Goal: Check status: Check status

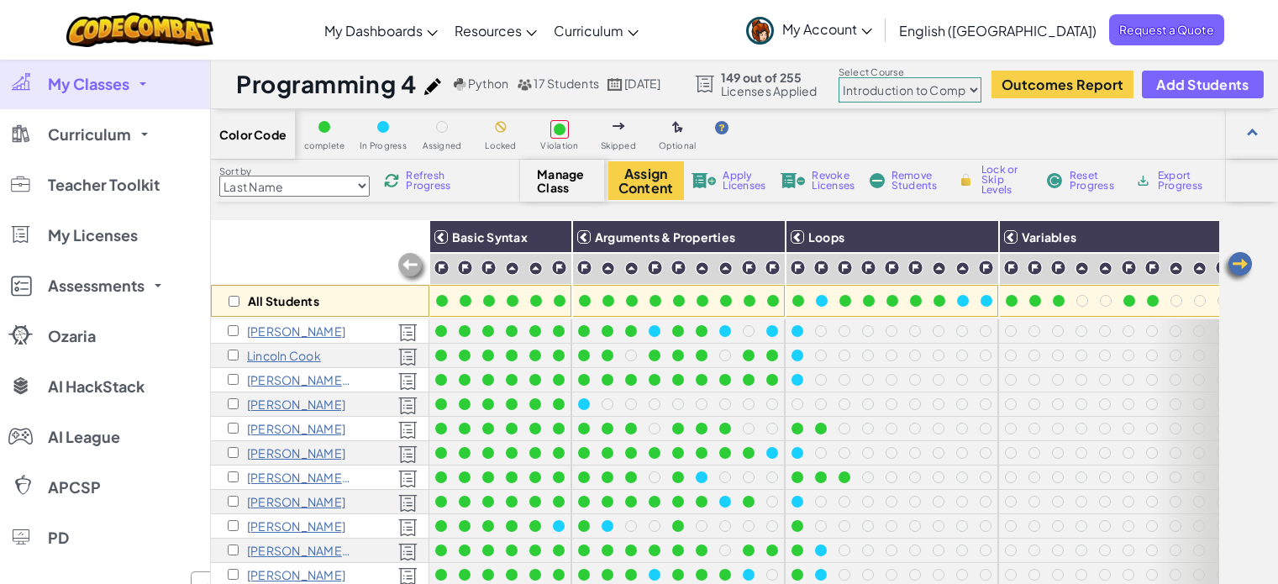
select select "560f1a9f22961295f9427742"
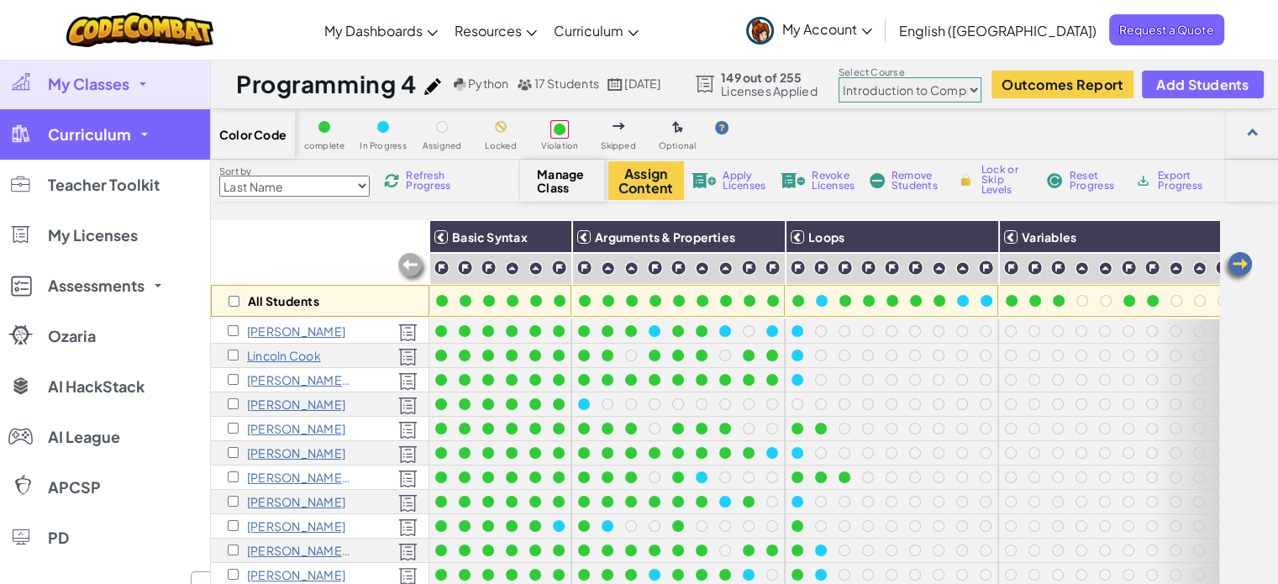
click at [136, 137] on link "Curriculum" at bounding box center [105, 134] width 210 height 50
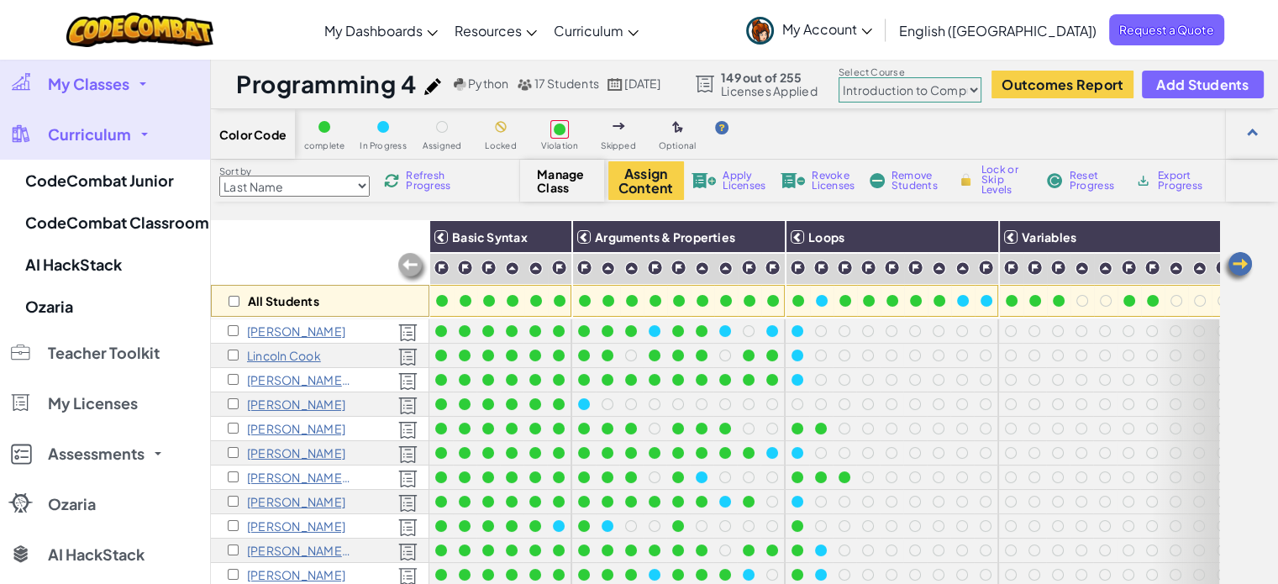
click at [105, 136] on span "Curriculum" at bounding box center [89, 134] width 83 height 15
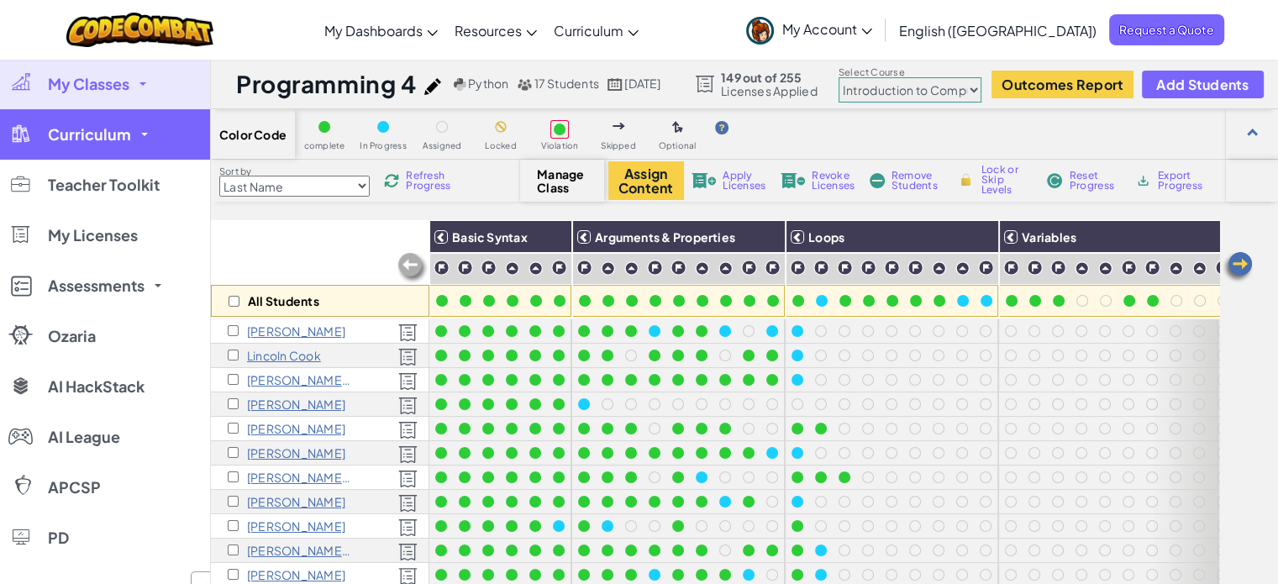
click at [129, 134] on link "Curriculum" at bounding box center [105, 134] width 210 height 50
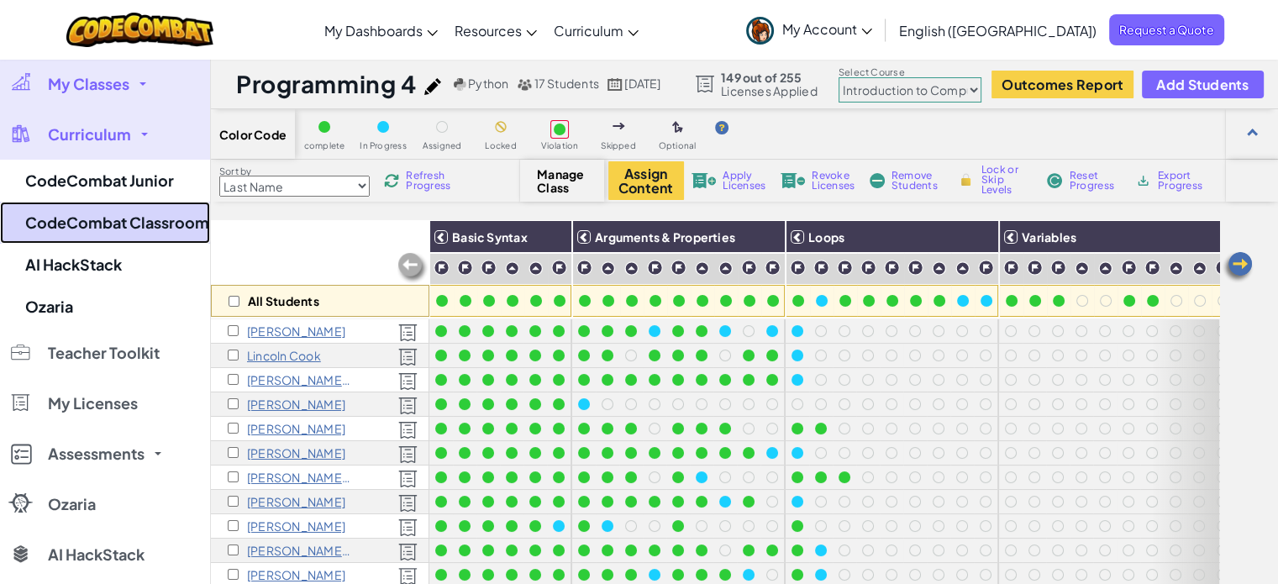
click at [131, 224] on link "CodeCombat Classroom" at bounding box center [105, 223] width 210 height 42
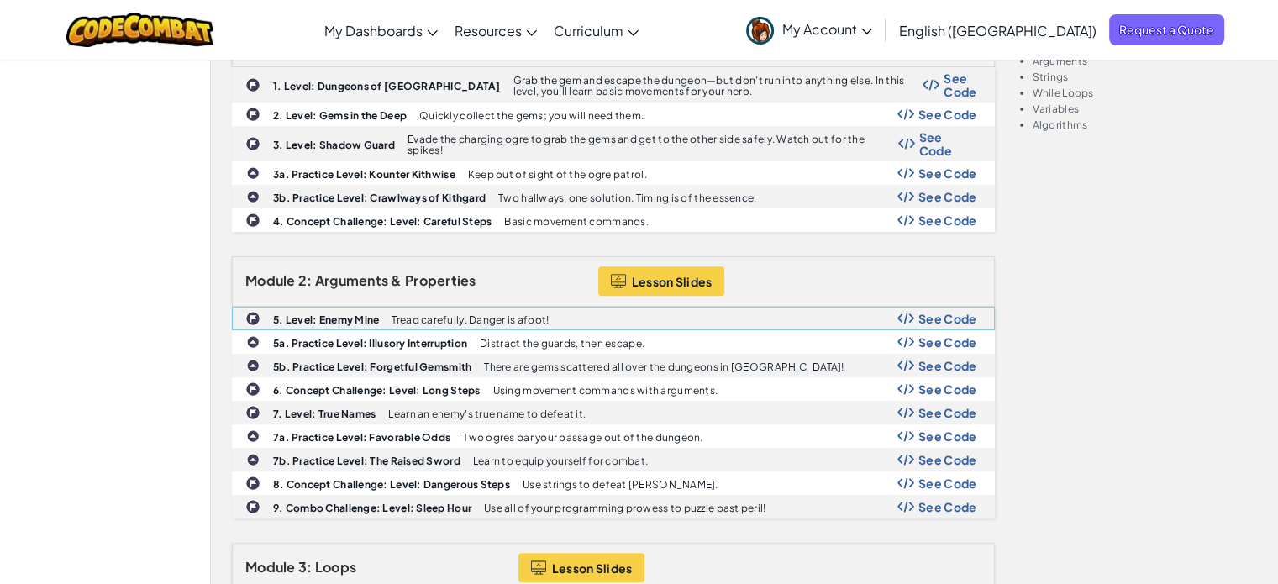
scroll to position [672, 0]
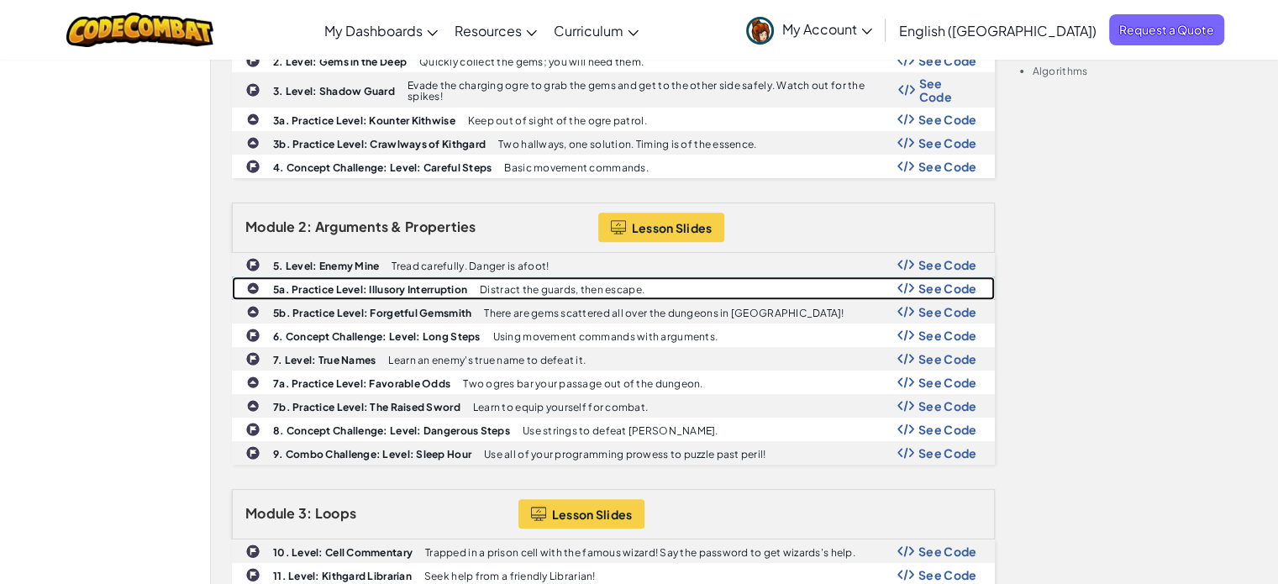
click at [926, 282] on span "See Code" at bounding box center [948, 288] width 59 height 13
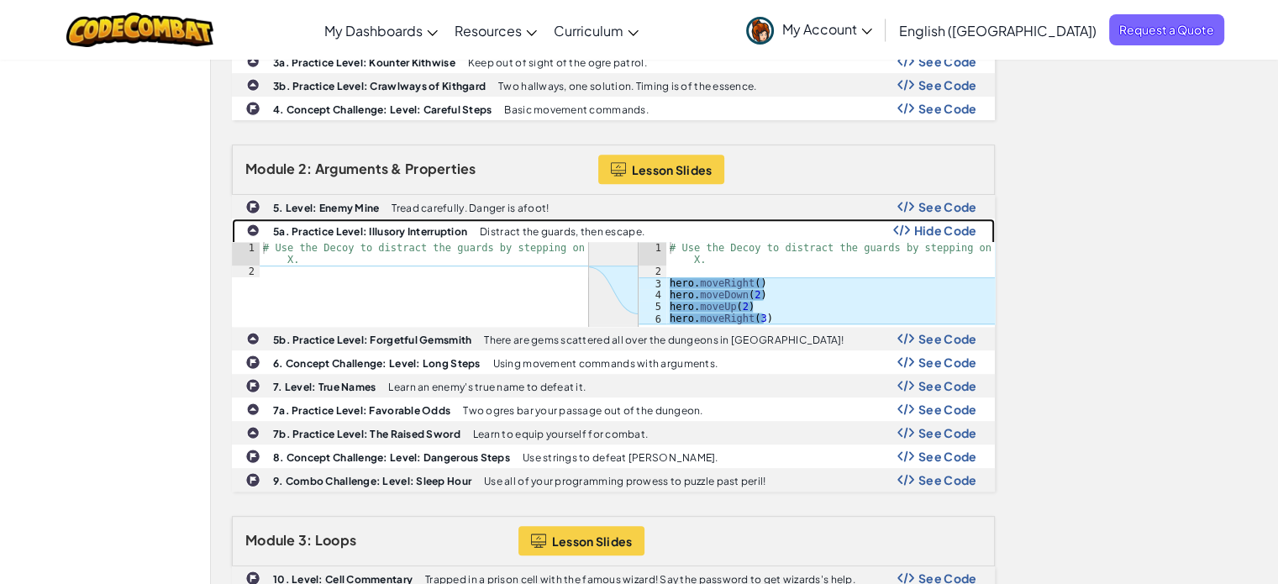
scroll to position [756, 0]
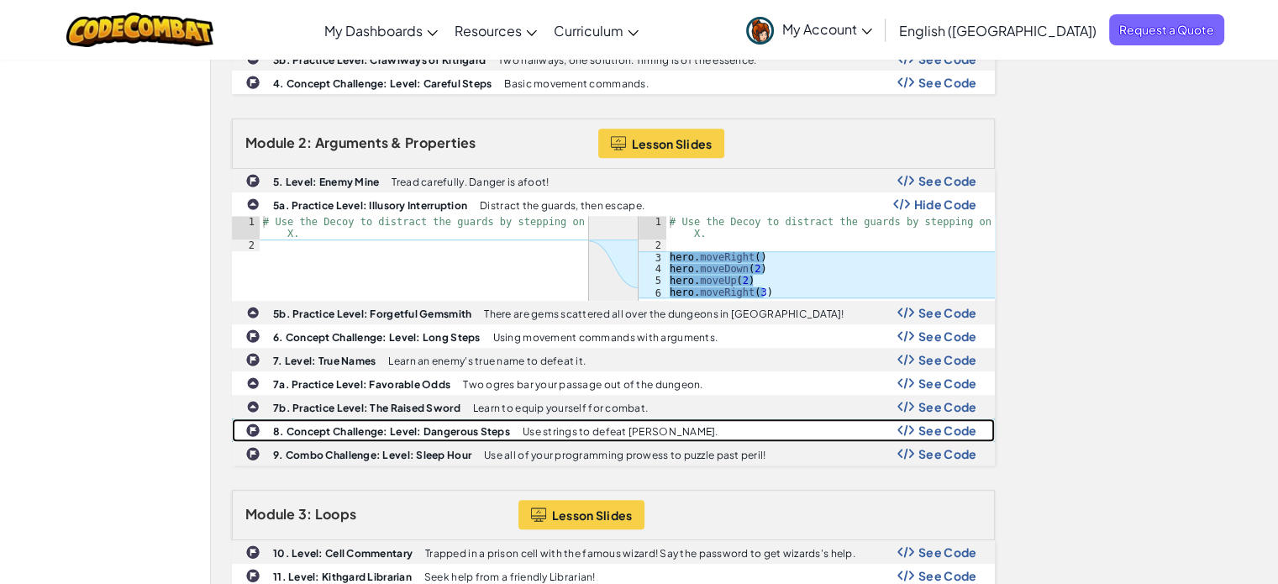
click at [945, 424] on span "See Code" at bounding box center [948, 430] width 59 height 13
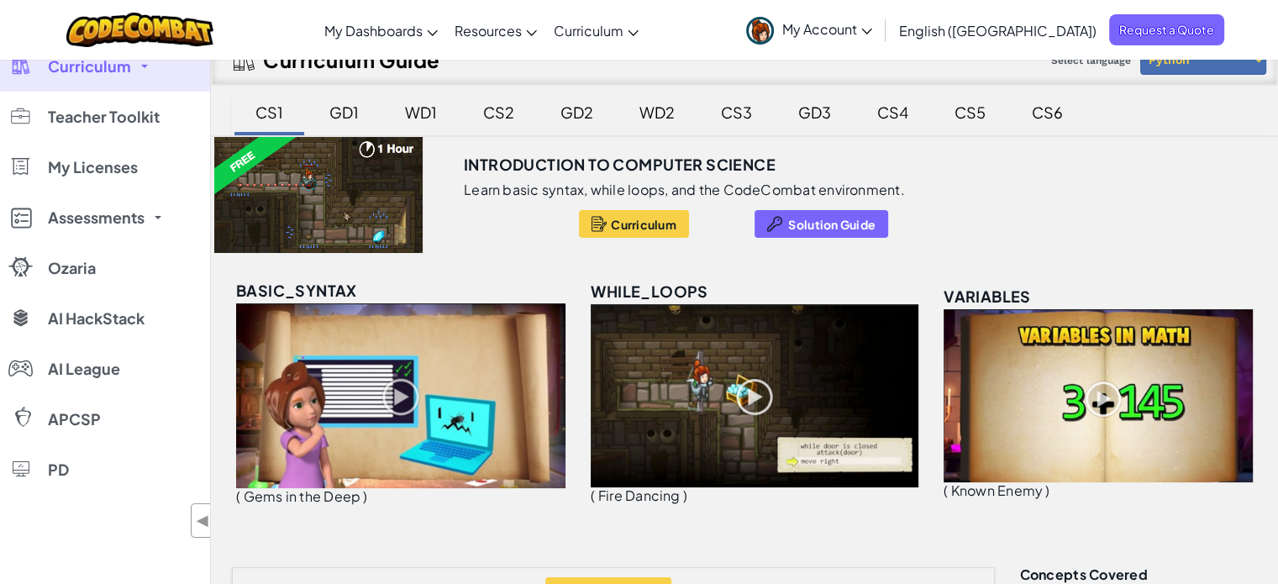
scroll to position [0, 0]
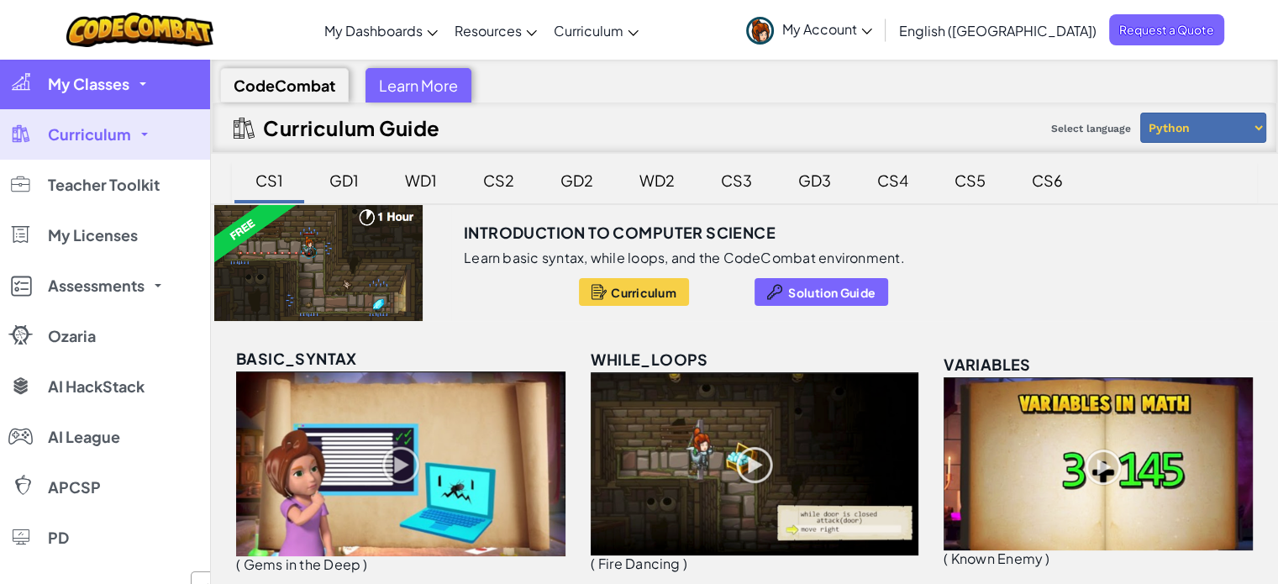
click at [84, 84] on span "My Classes" at bounding box center [89, 83] width 82 height 15
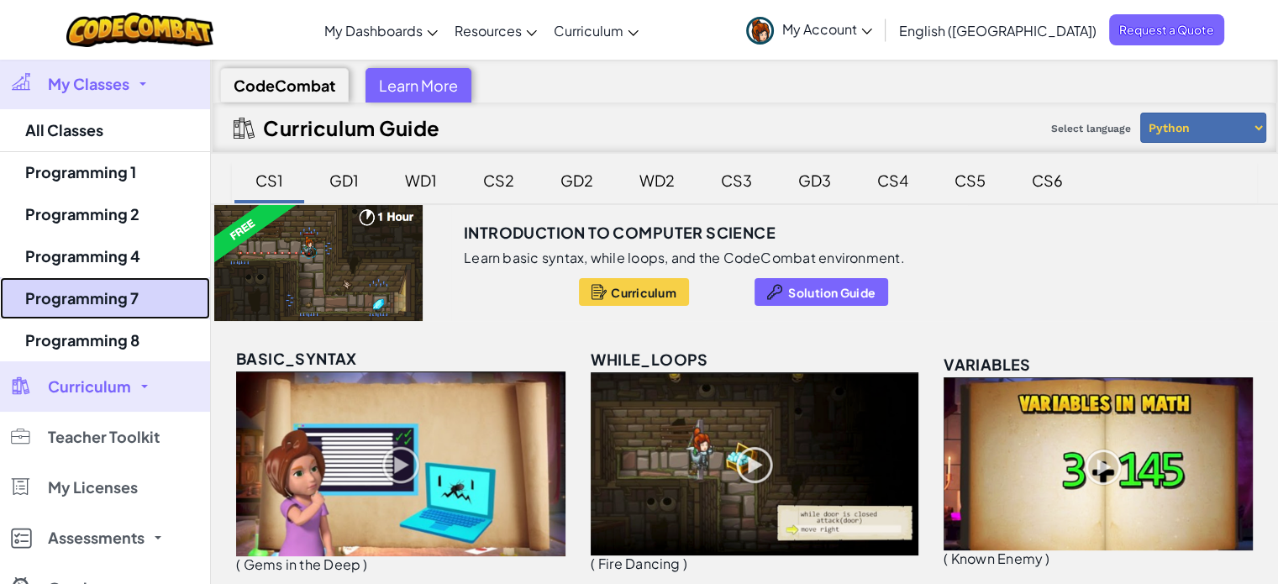
click at [128, 309] on link "Programming 7" at bounding box center [105, 298] width 210 height 42
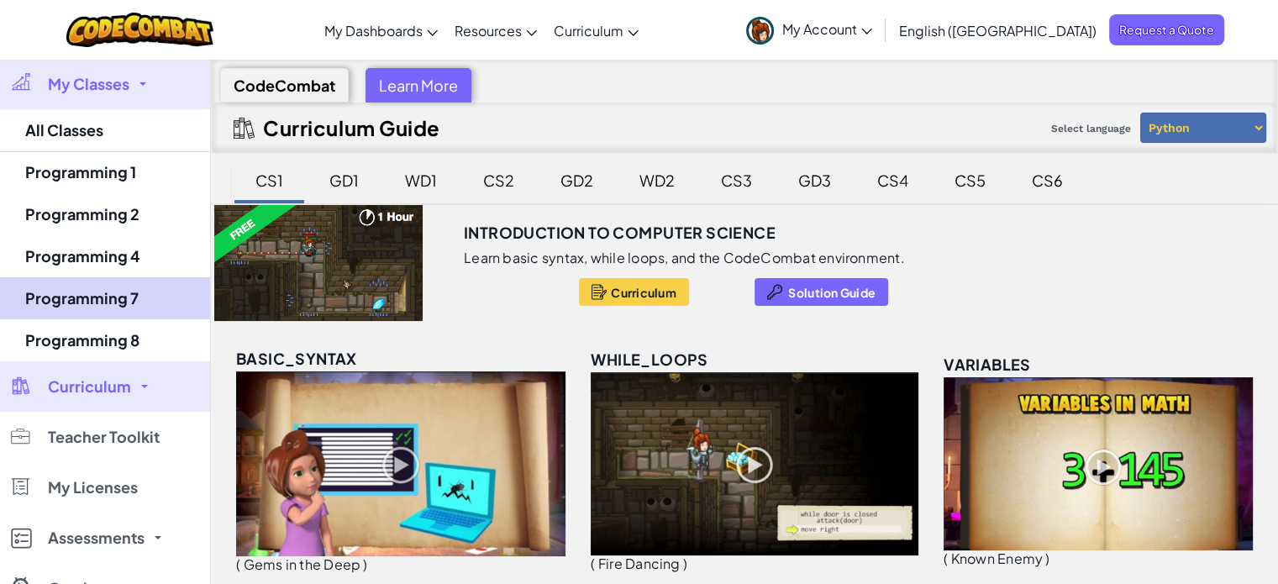
select select "560f1a9f22961295f9427742"
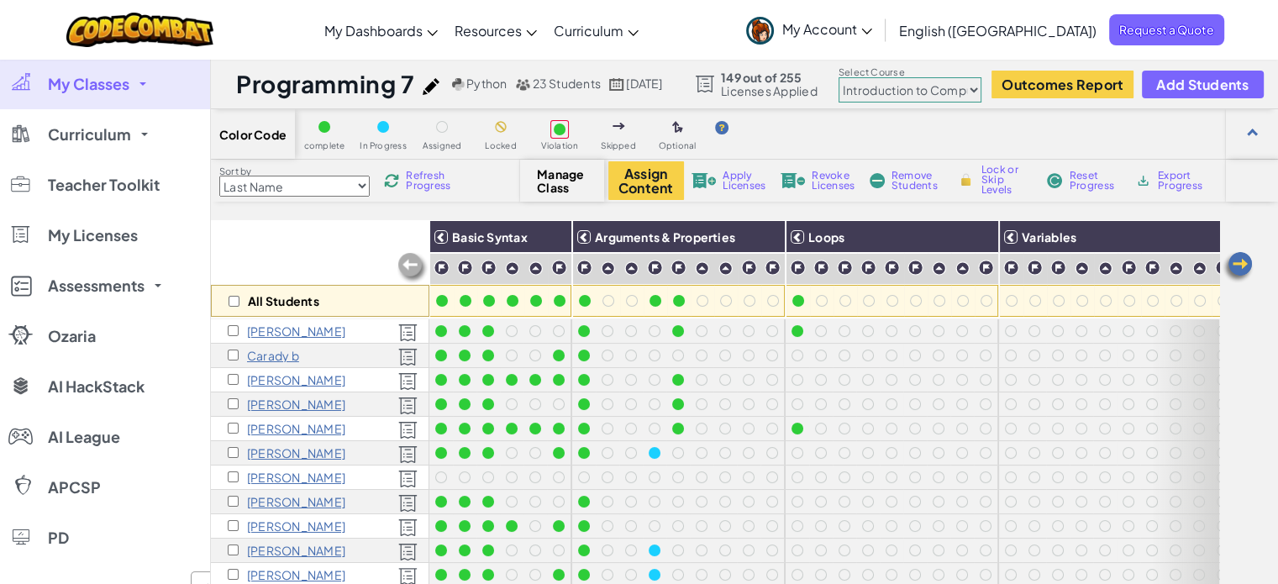
click at [429, 188] on span "Refresh Progress" at bounding box center [432, 181] width 52 height 20
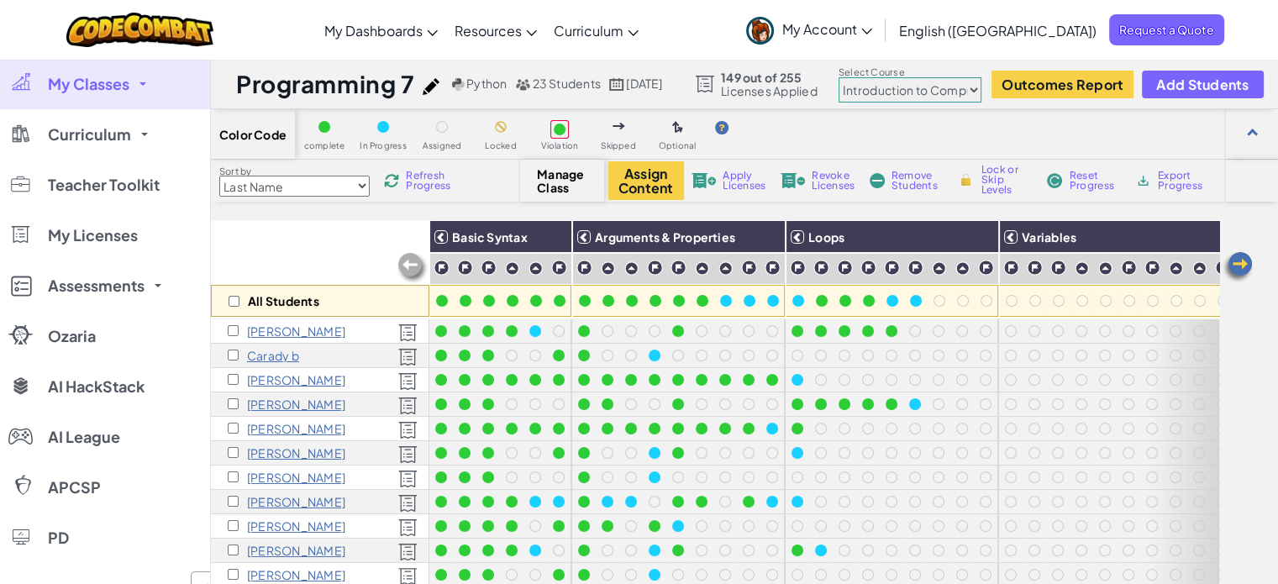
click at [434, 191] on span "Refresh Progress" at bounding box center [432, 181] width 52 height 20
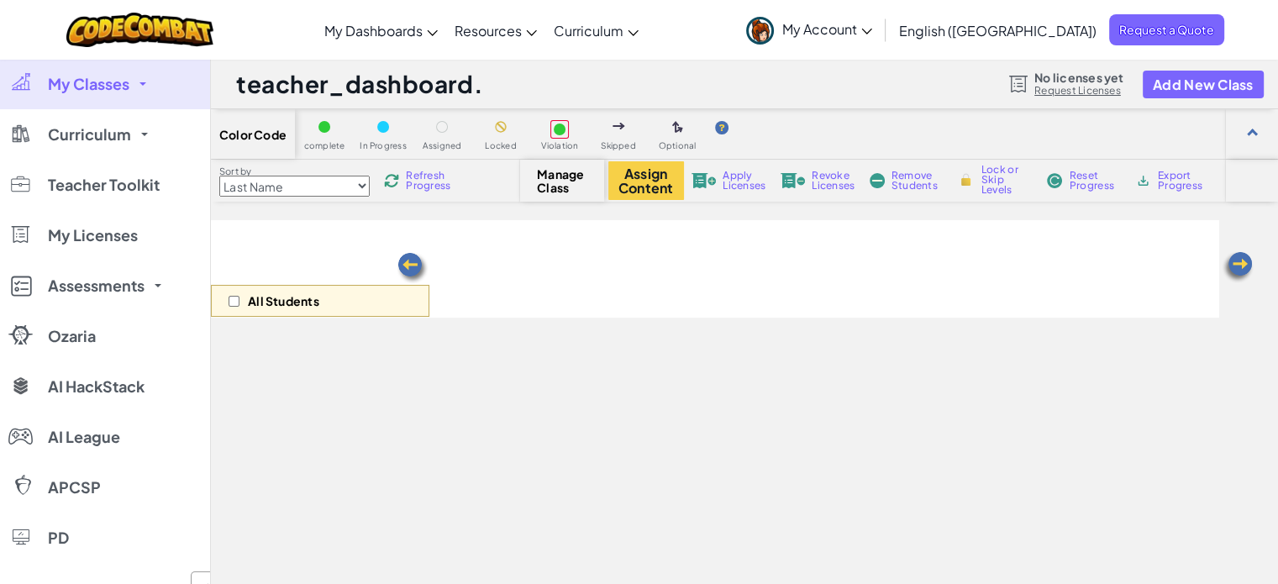
select select "560f1a9f22961295f9427742"
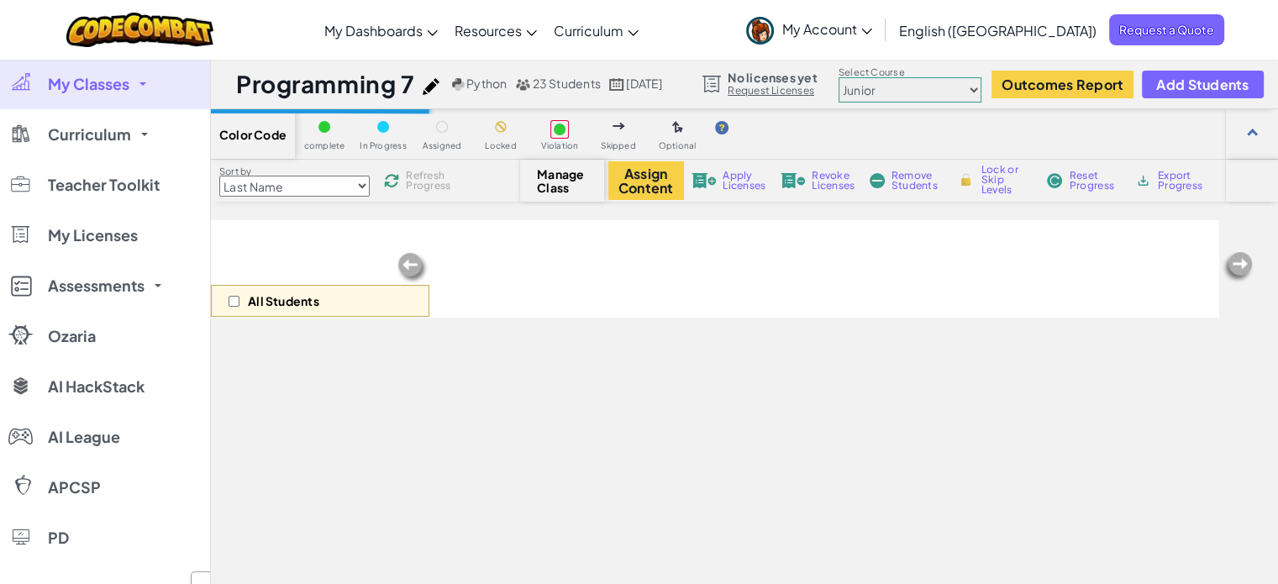
scroll to position [252, 0]
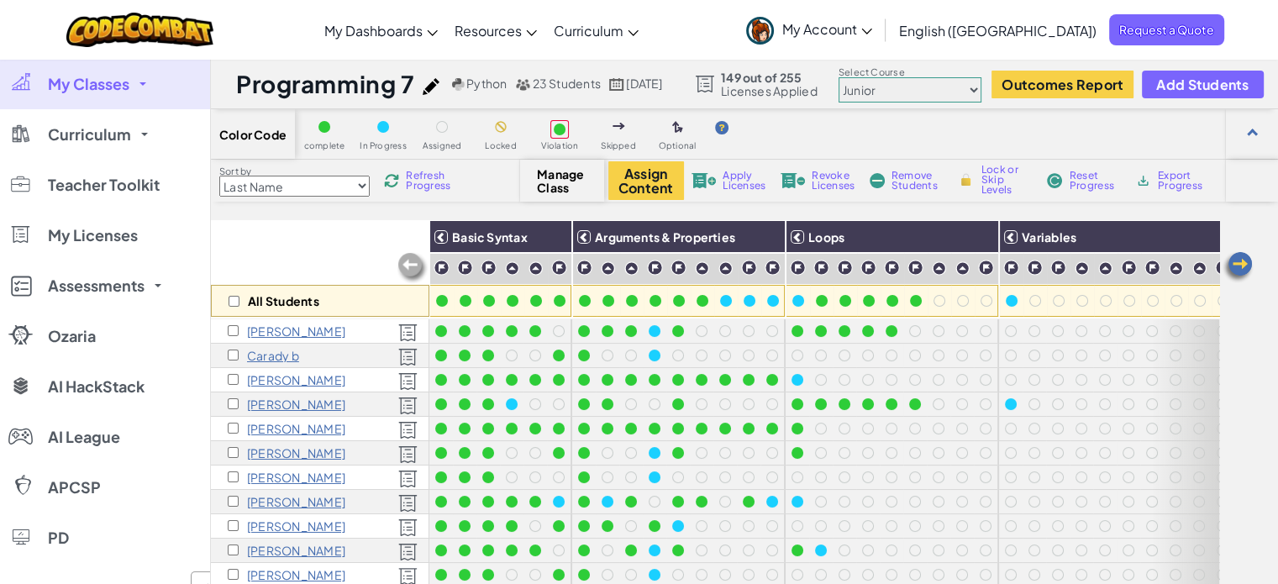
click at [419, 187] on span "Refresh Progress" at bounding box center [432, 181] width 52 height 20
